Goal: Task Accomplishment & Management: Manage account settings

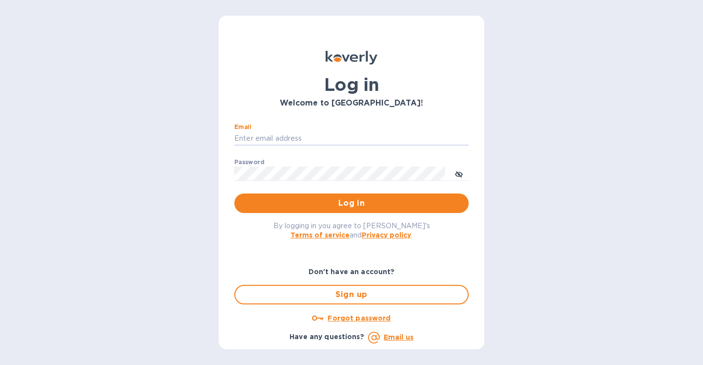
type input "Kayne@merchantsofthirst.com"
click at [352, 203] on button "Log in" at bounding box center [351, 203] width 234 height 20
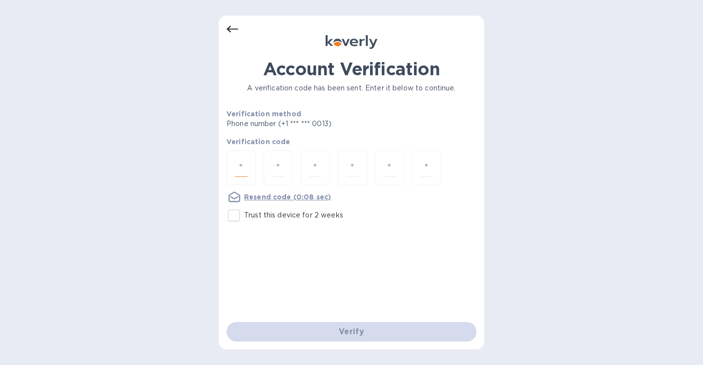
click at [240, 170] on input "number" at bounding box center [241, 168] width 13 height 18
type input "5"
type input "3"
type input "0"
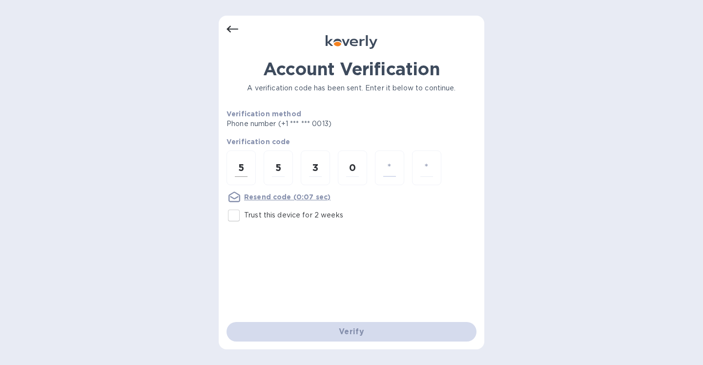
type input "8"
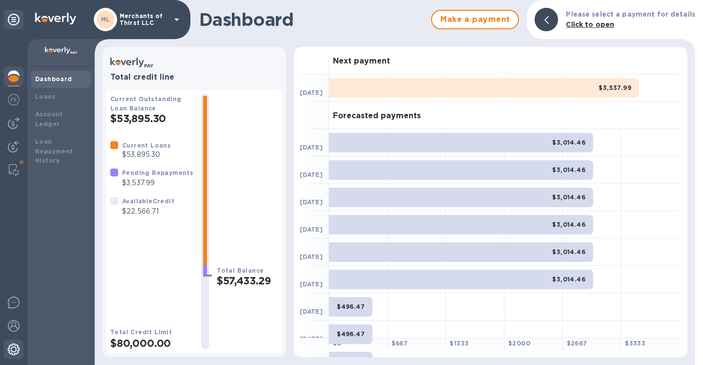
click at [15, 343] on img at bounding box center [14, 349] width 12 height 12
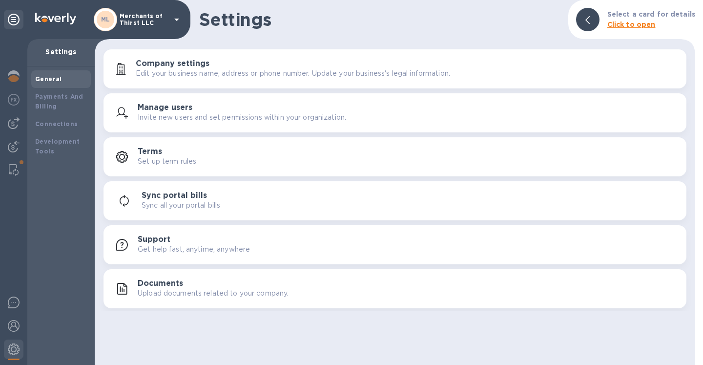
click at [220, 205] on p "Sync all your portal bills" at bounding box center [181, 205] width 79 height 10
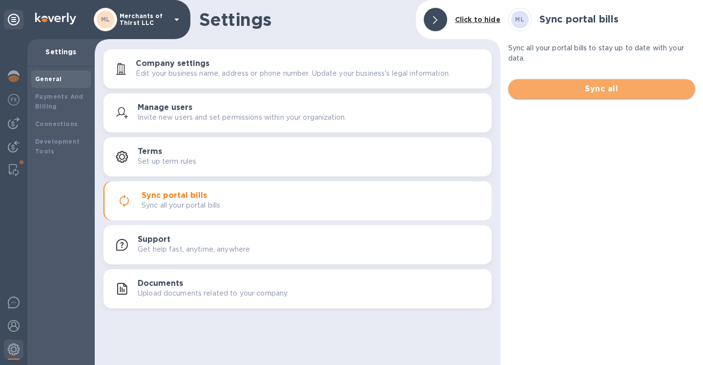
click at [605, 94] on span "Sync all" at bounding box center [601, 89] width 171 height 12
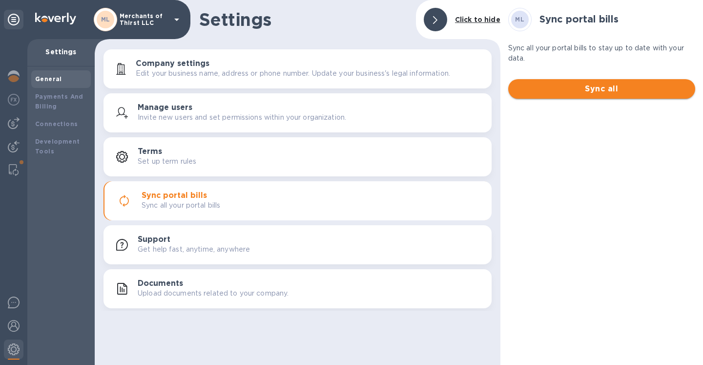
click at [600, 88] on span "Sync all" at bounding box center [601, 89] width 171 height 12
click at [632, 95] on button "Sync all" at bounding box center [601, 89] width 187 height 20
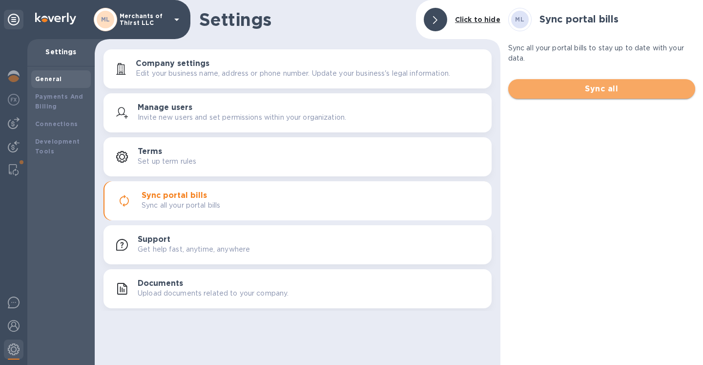
click at [632, 95] on button "Sync all" at bounding box center [601, 89] width 187 height 20
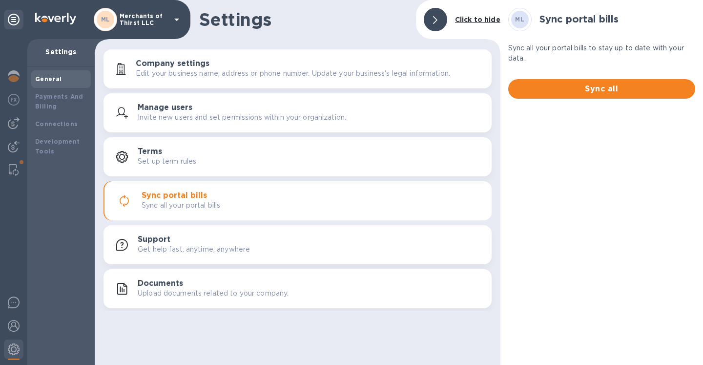
click at [208, 295] on p "Upload documents related to your company." at bounding box center [213, 293] width 151 height 10
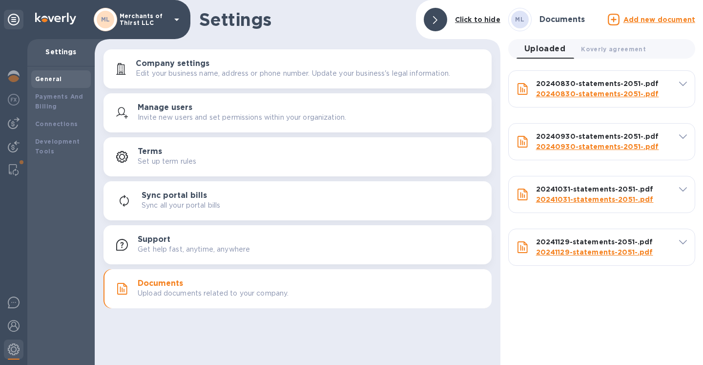
click at [191, 200] on p "Sync all your portal bills" at bounding box center [181, 205] width 79 height 10
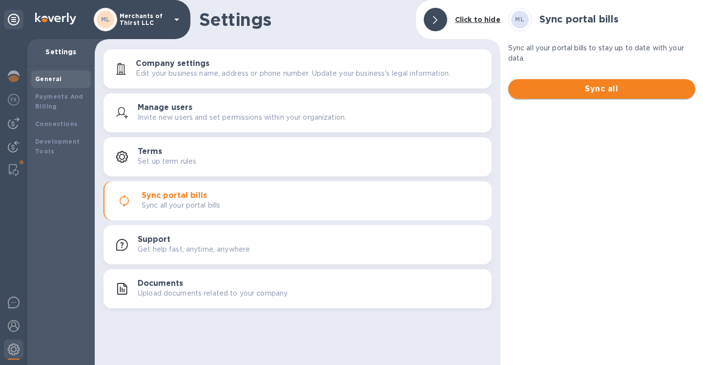
click at [540, 93] on span "Sync all" at bounding box center [601, 89] width 171 height 12
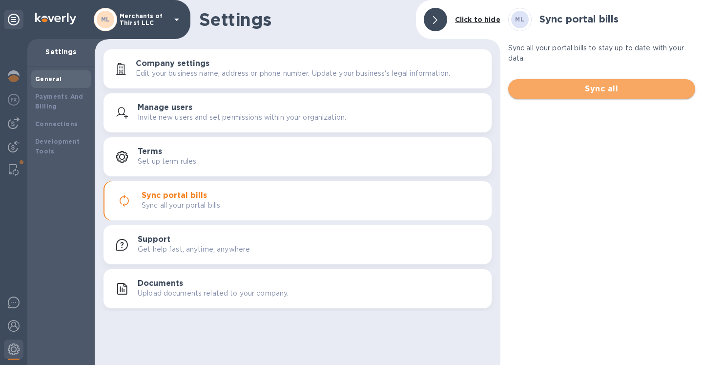
click at [540, 93] on span "Sync all" at bounding box center [601, 89] width 171 height 12
